Goal: Information Seeking & Learning: Learn about a topic

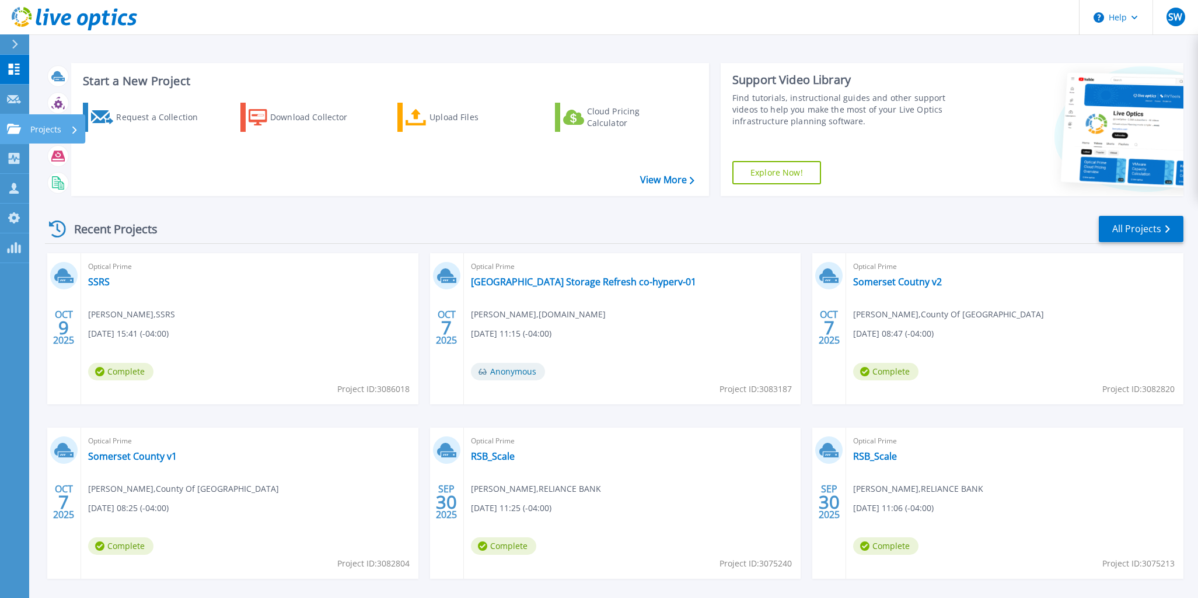
click at [22, 127] on link "Projects Projects" at bounding box center [14, 129] width 29 height 30
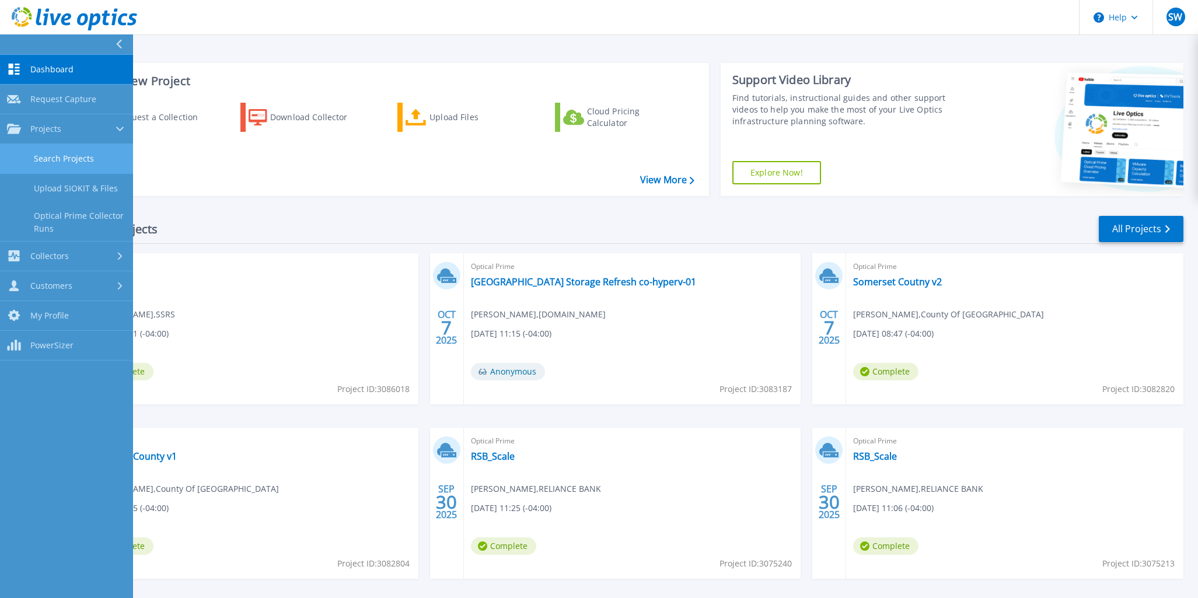
click at [34, 148] on link "Search Projects" at bounding box center [66, 159] width 133 height 30
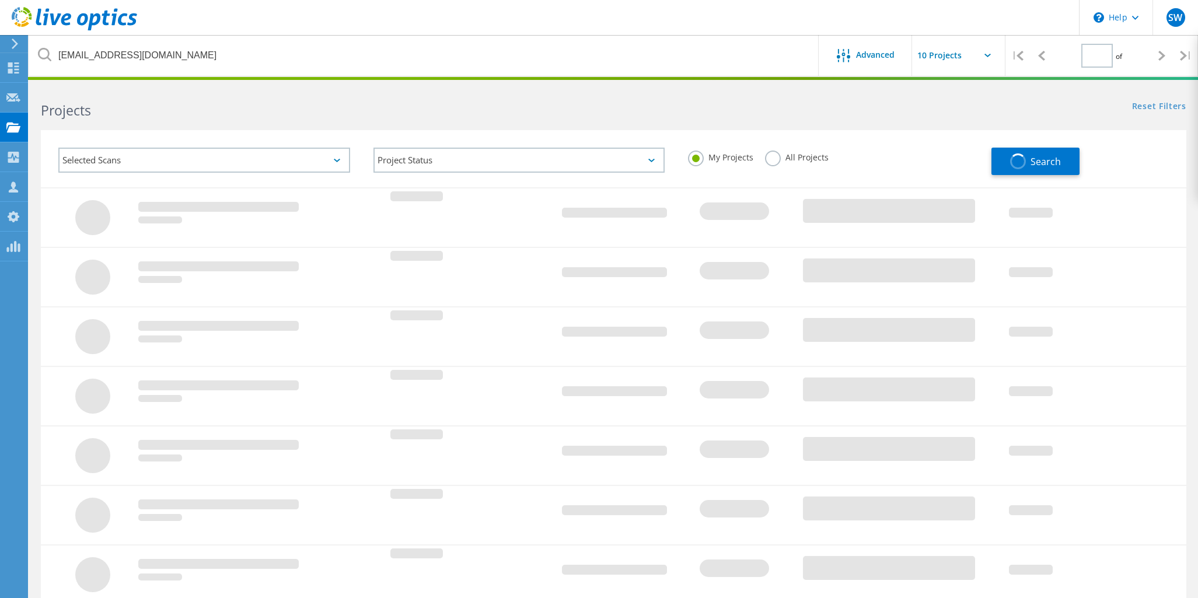
type input "1"
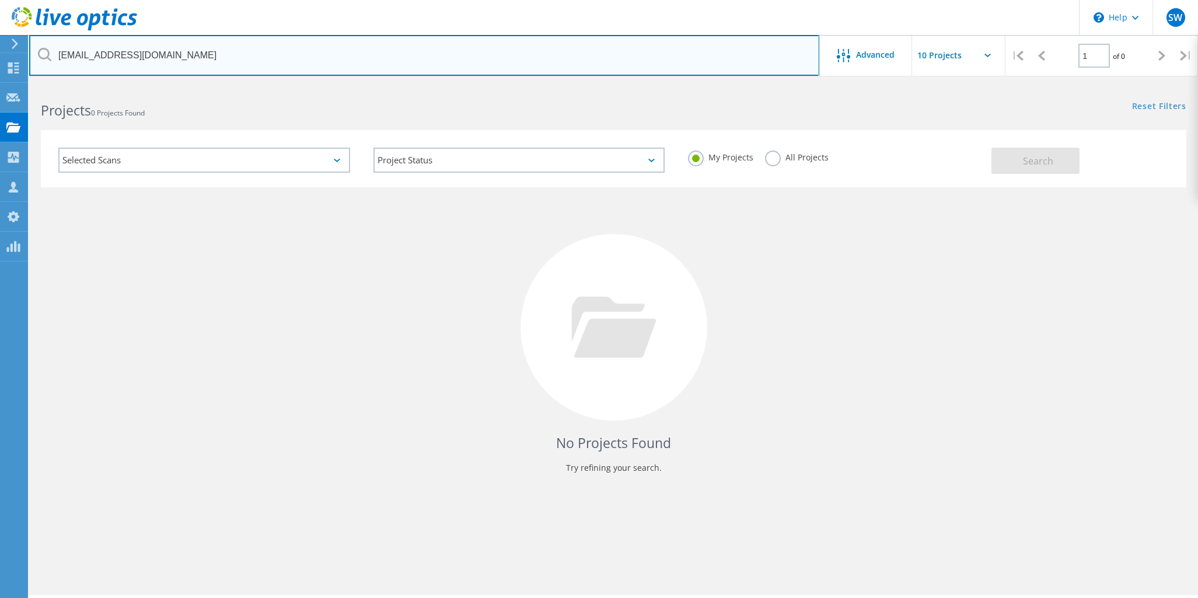
drag, startPoint x: 540, startPoint y: 54, endPoint x: 1, endPoint y: 57, distance: 539.2
click at [29, 57] on input "Brian_Hites@iu5.org" at bounding box center [424, 55] width 790 height 41
type input "nrec"
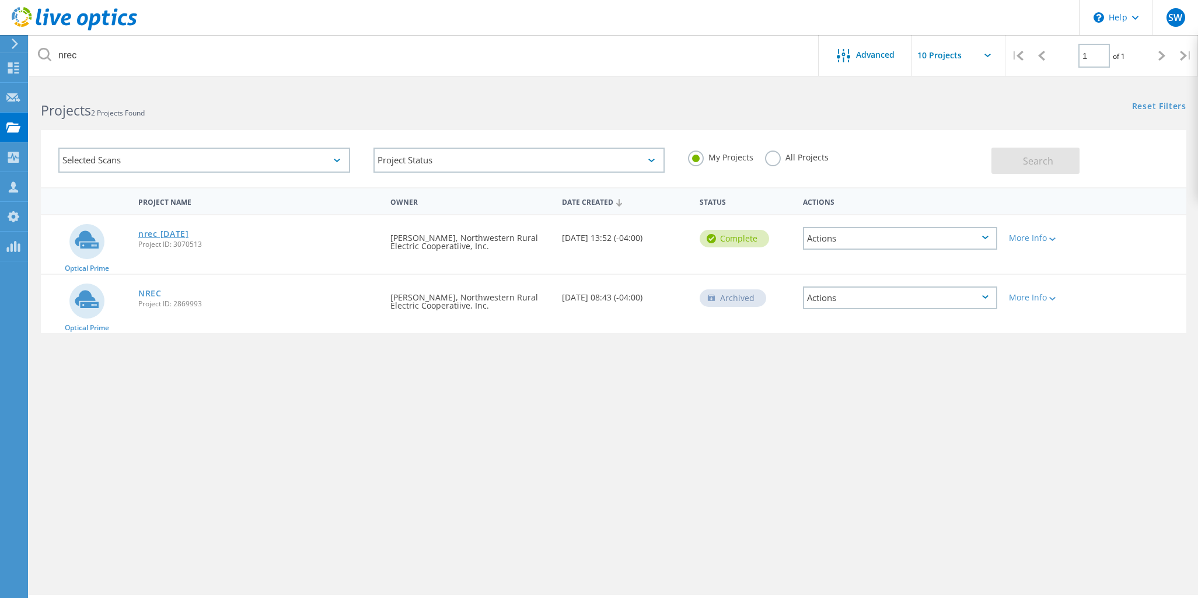
click at [172, 233] on link "nrec [DATE]" at bounding box center [163, 234] width 51 height 8
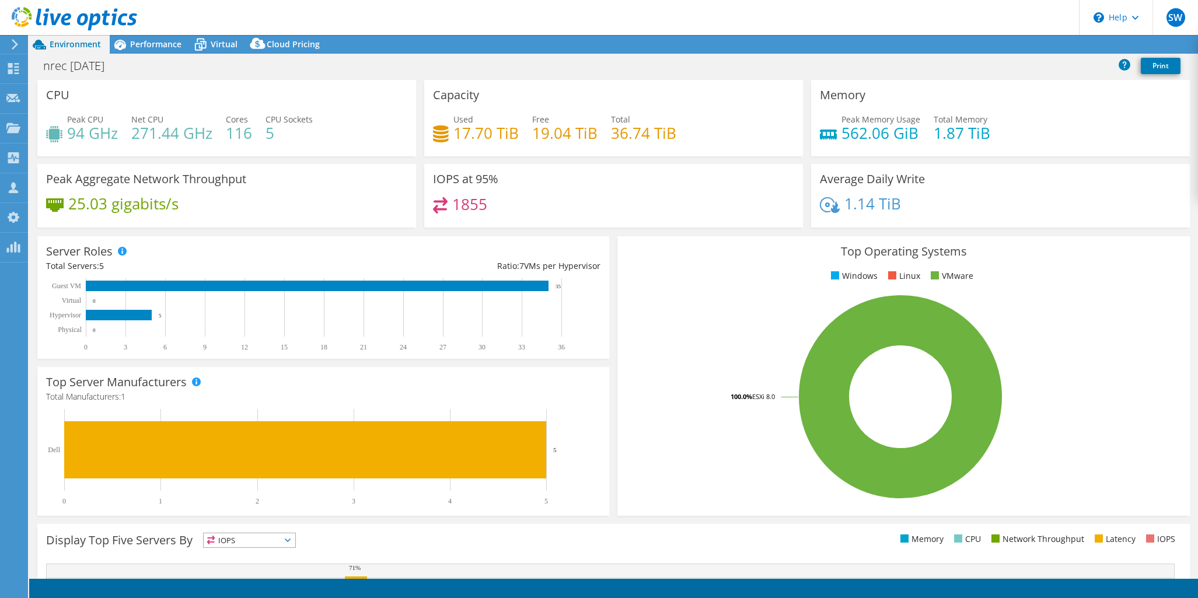
select select "USD"
click at [141, 43] on span "Performance" at bounding box center [155, 44] width 51 height 11
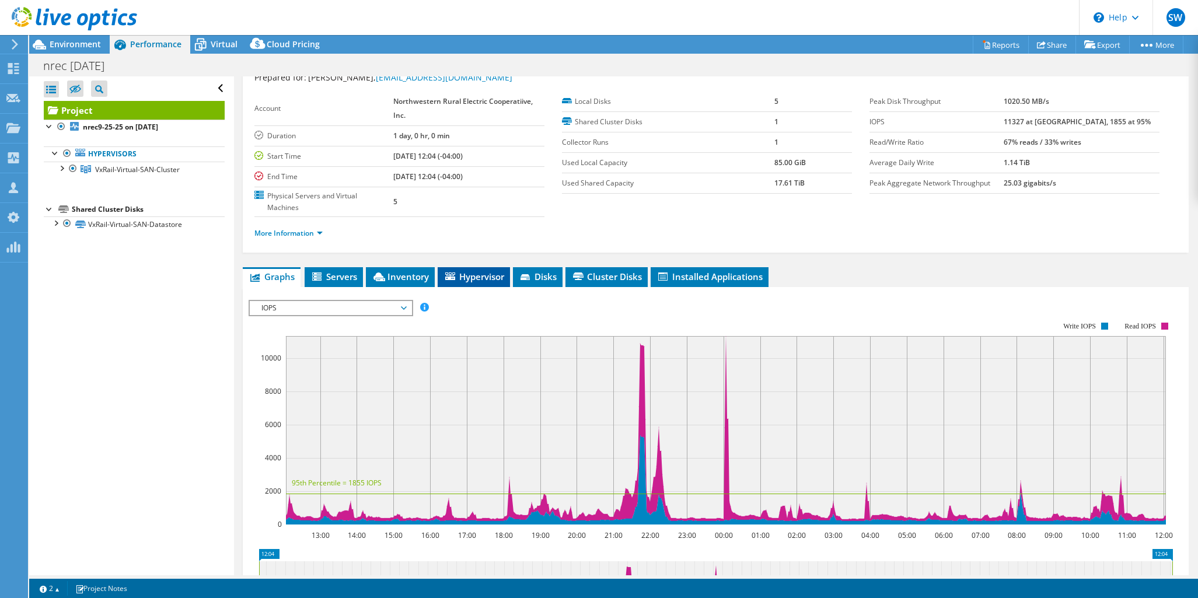
scroll to position [50, 0]
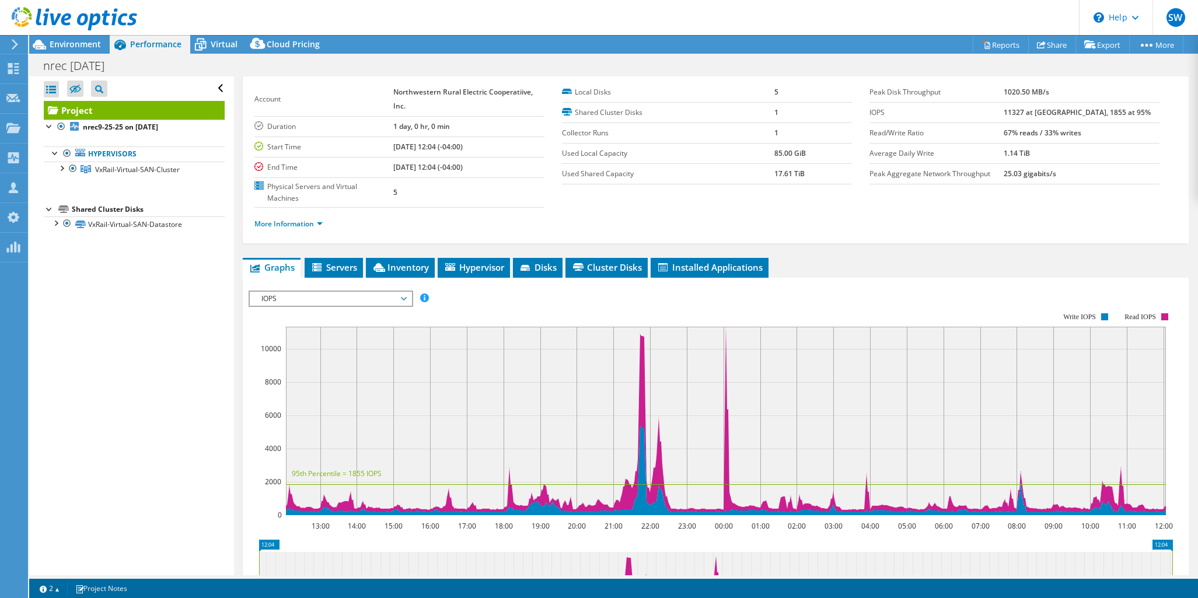
click at [356, 297] on span "IOPS" at bounding box center [331, 299] width 150 height 14
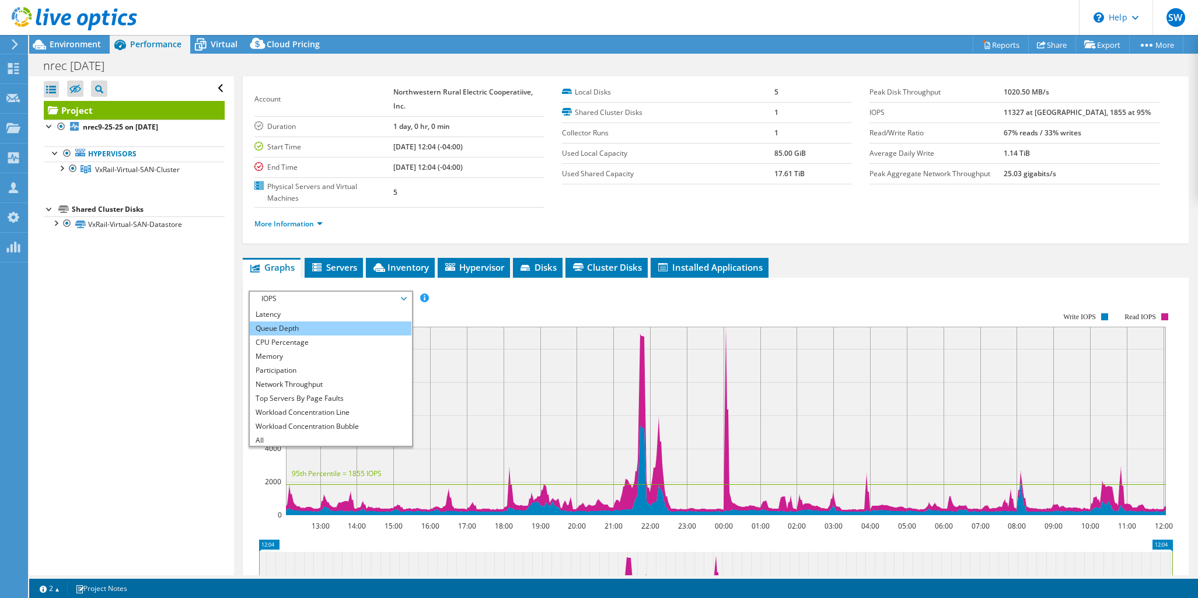
scroll to position [42, 0]
click at [337, 404] on li "Workload Concentration Line" at bounding box center [331, 411] width 162 height 14
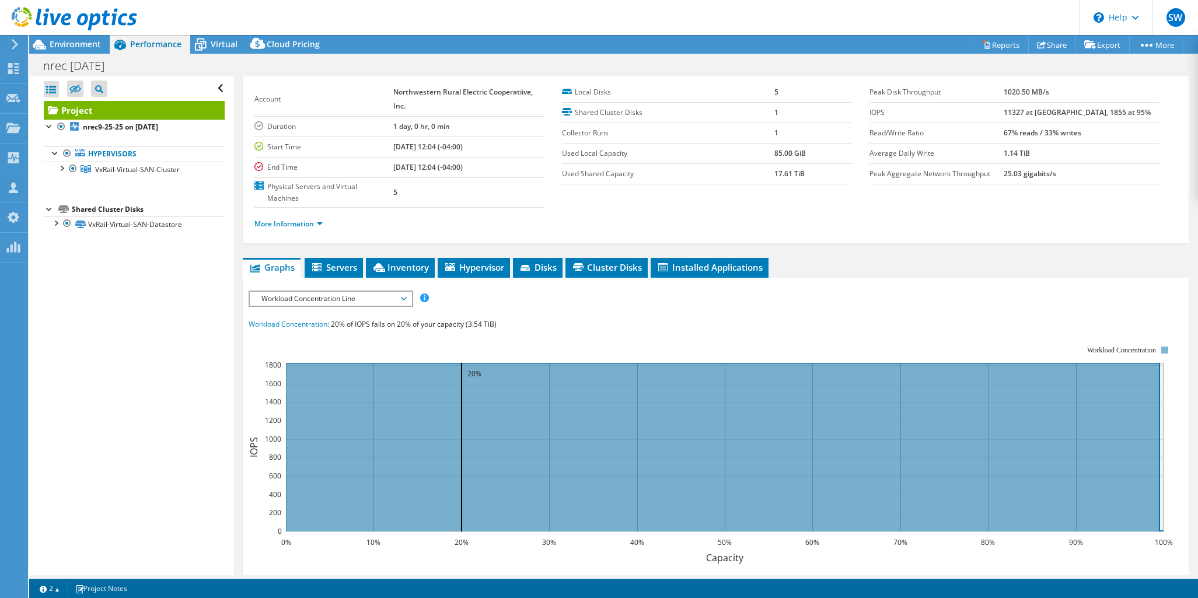
scroll to position [0, 0]
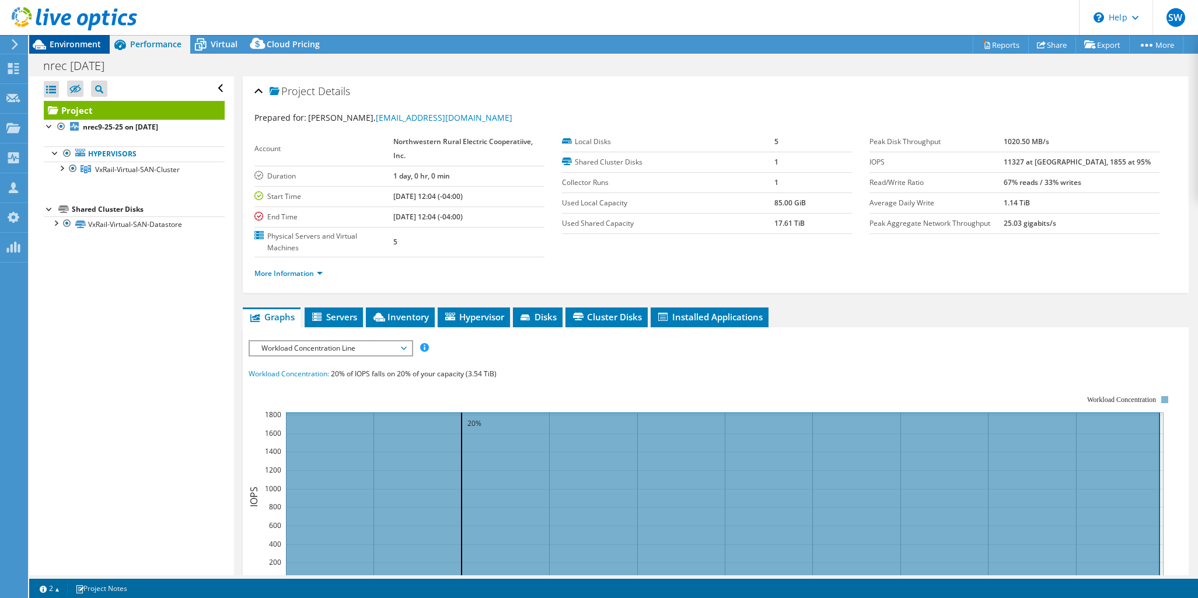
click at [68, 40] on span "Environment" at bounding box center [75, 44] width 51 height 11
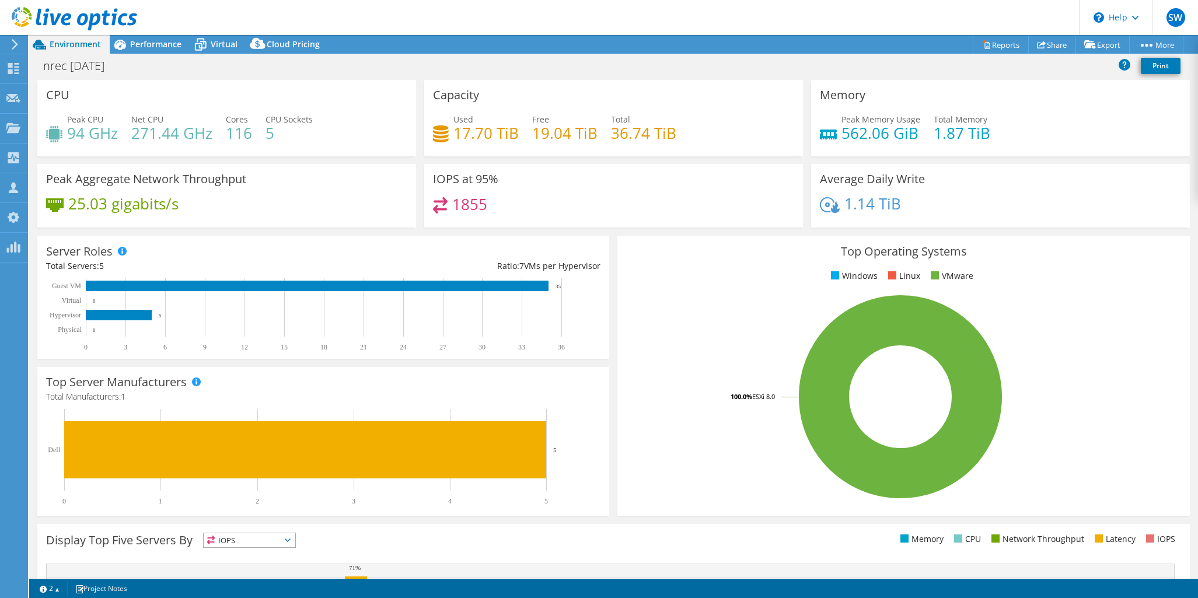
scroll to position [42, 0]
click at [159, 50] on span "Performance" at bounding box center [155, 44] width 51 height 11
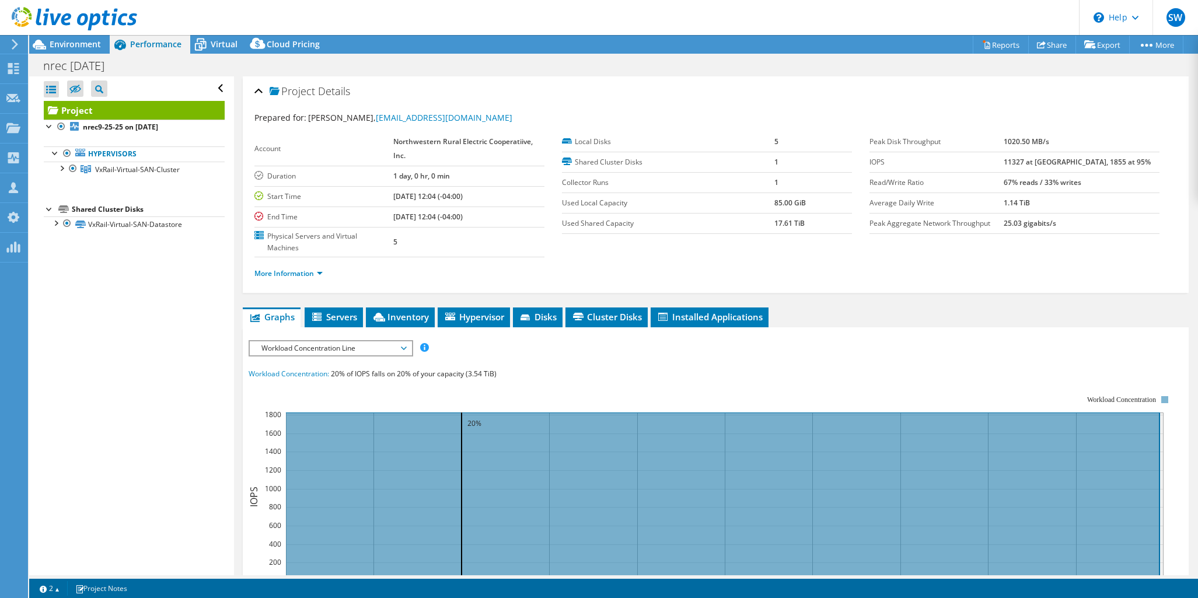
scroll to position [20, 0]
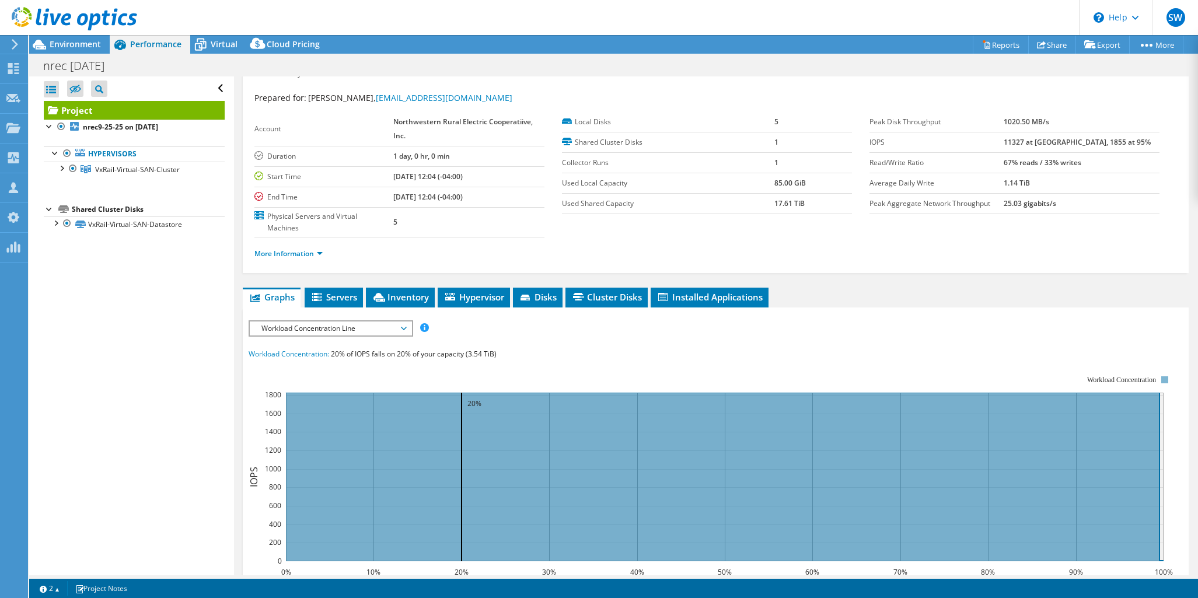
click at [391, 327] on span "Workload Concentration Line" at bounding box center [331, 329] width 150 height 14
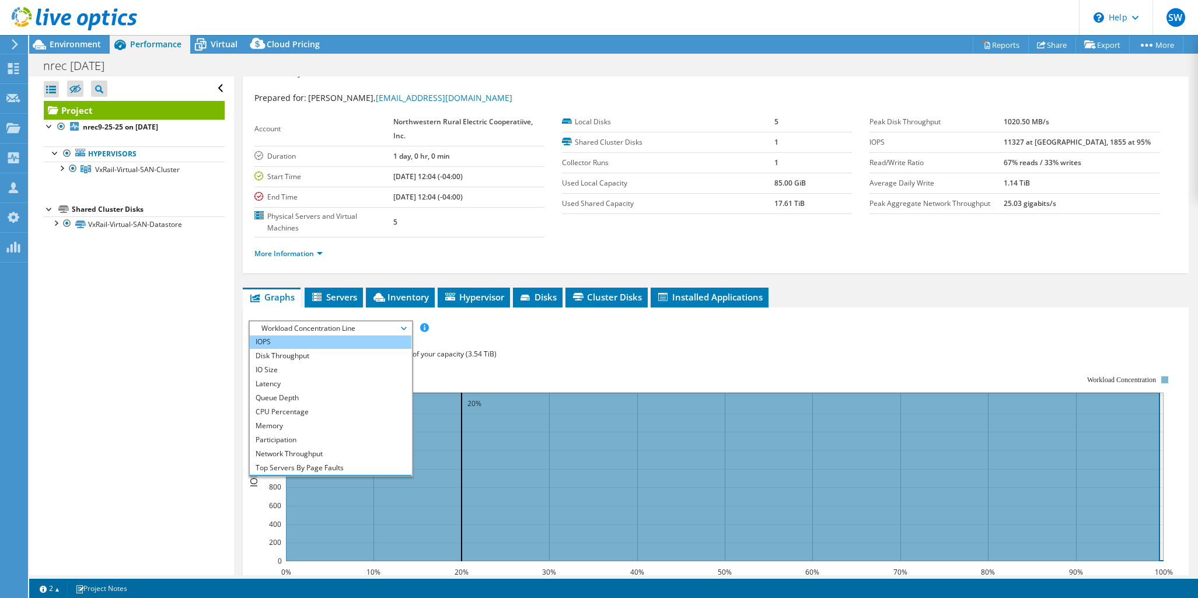
scroll to position [0, 0]
click at [351, 341] on li "IOPS" at bounding box center [331, 343] width 162 height 14
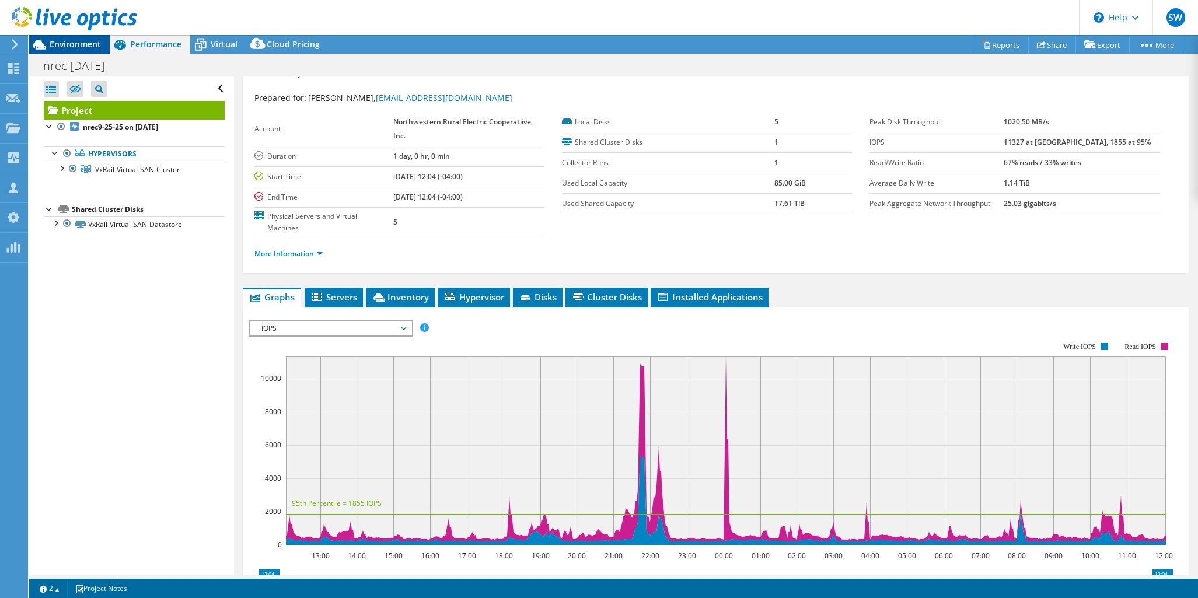
click at [82, 51] on div "Environment" at bounding box center [69, 44] width 81 height 19
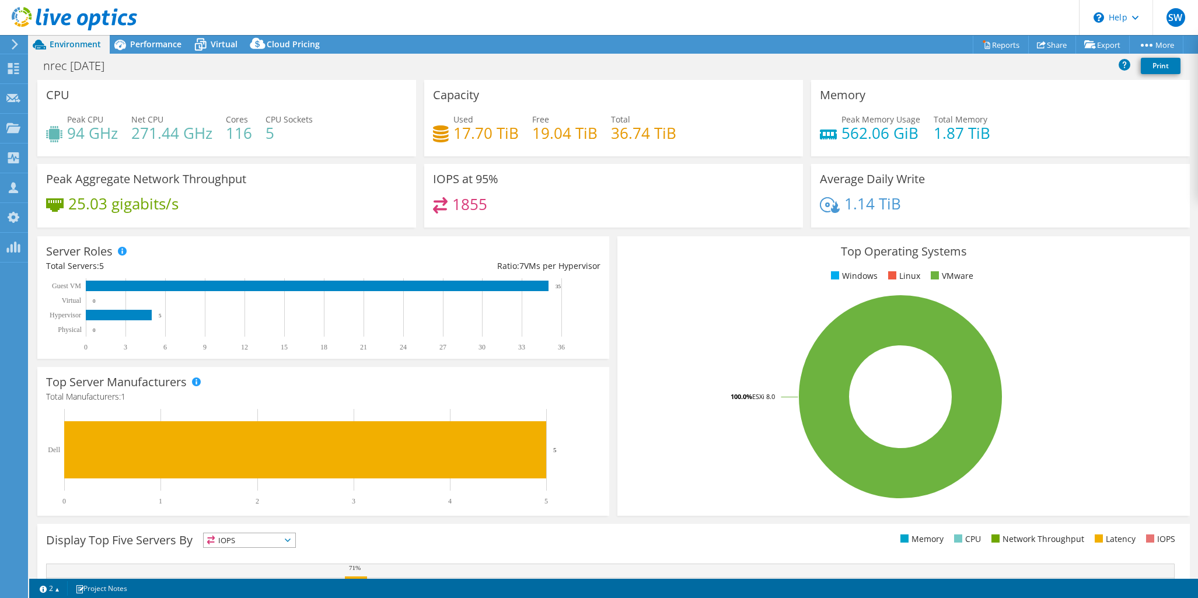
scroll to position [20, 0]
click at [153, 50] on span "Performance" at bounding box center [155, 44] width 51 height 11
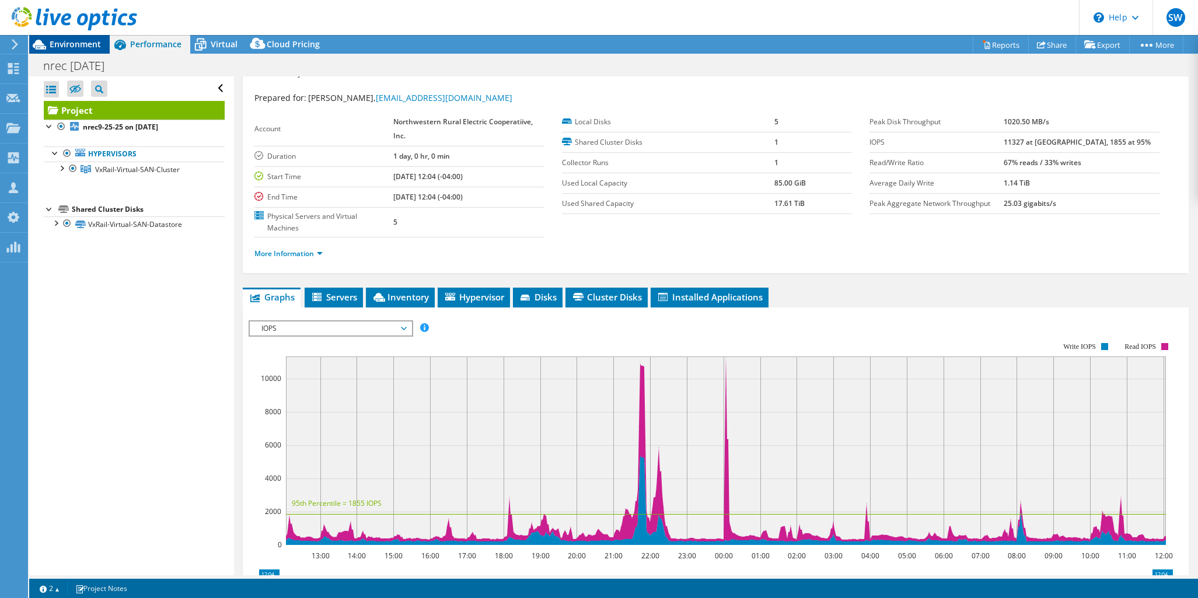
click at [69, 45] on span "Environment" at bounding box center [75, 44] width 51 height 11
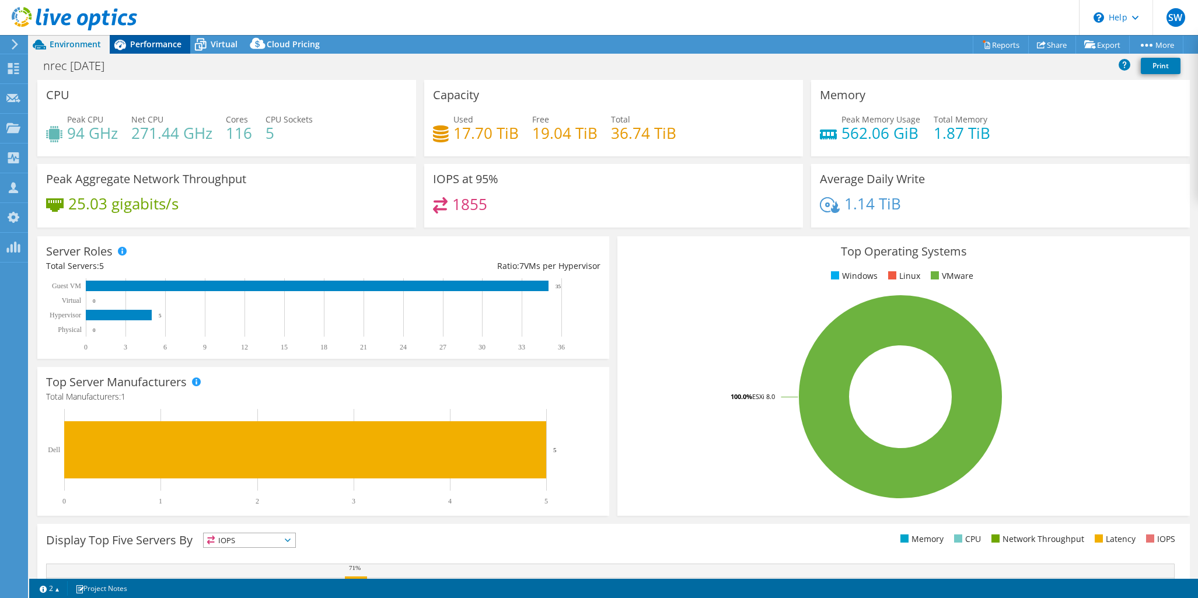
click at [154, 41] on span "Performance" at bounding box center [155, 44] width 51 height 11
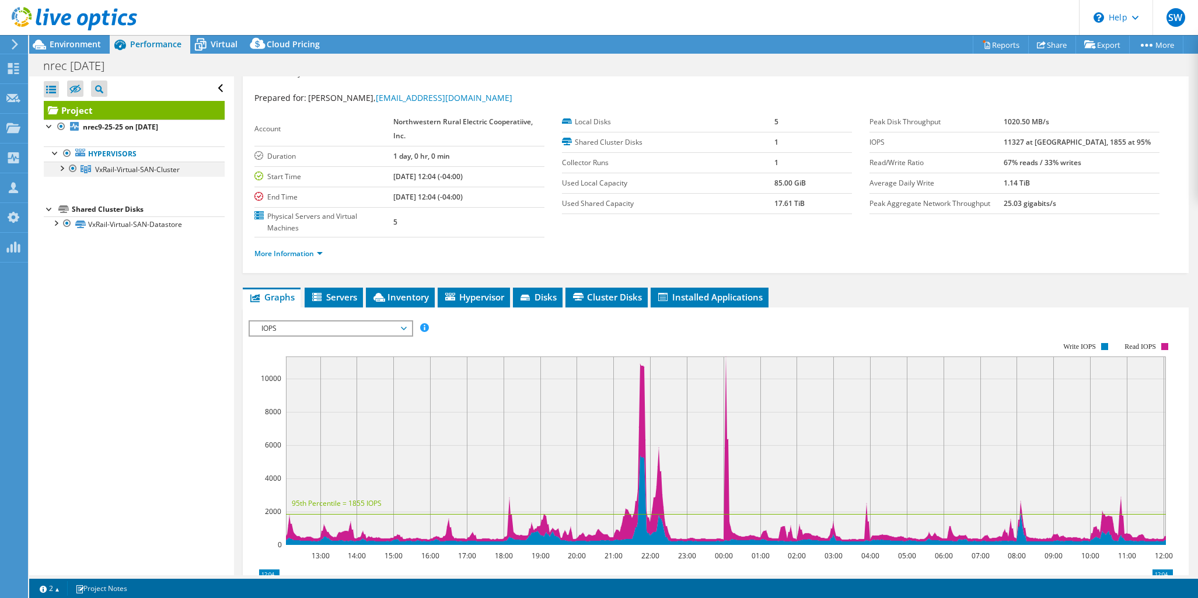
click at [62, 168] on div at bounding box center [61, 168] width 12 height 12
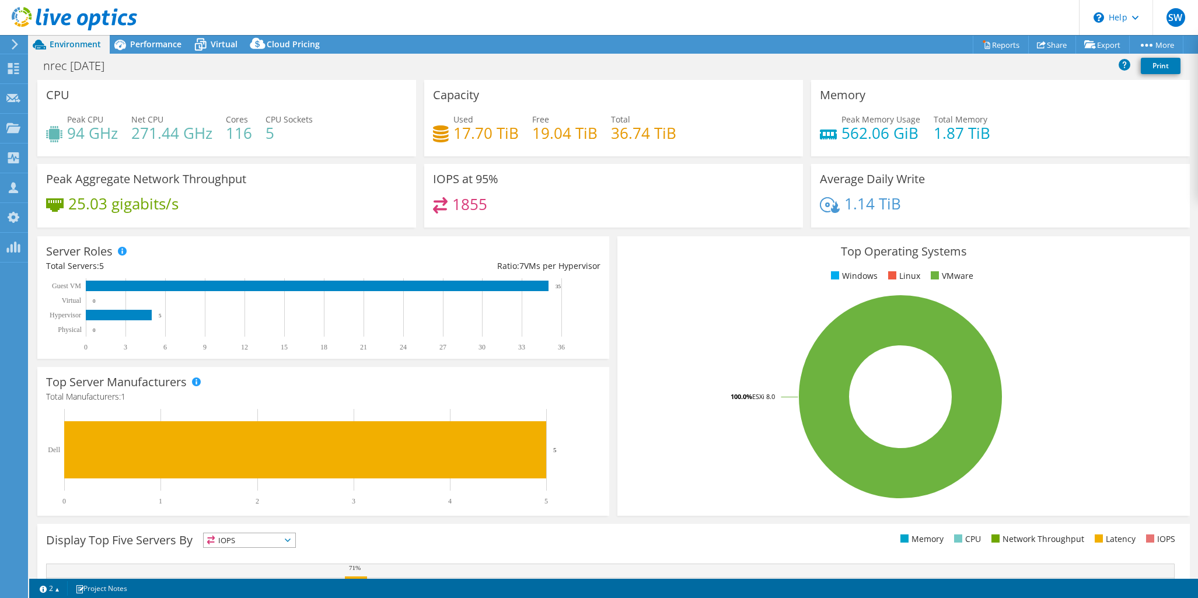
select select "USD"
